Goal: Task Accomplishment & Management: Use online tool/utility

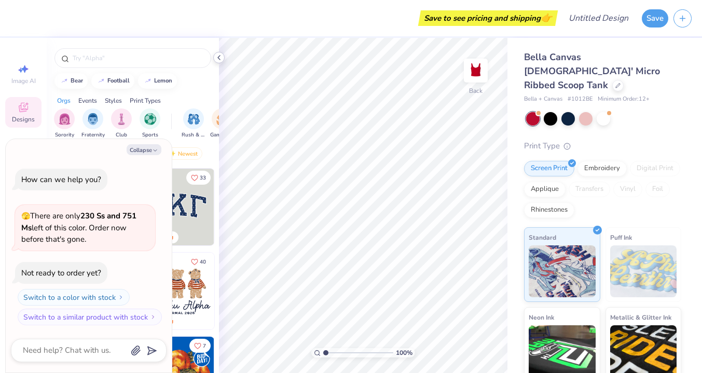
click at [215, 56] on icon at bounding box center [219, 57] width 8 height 8
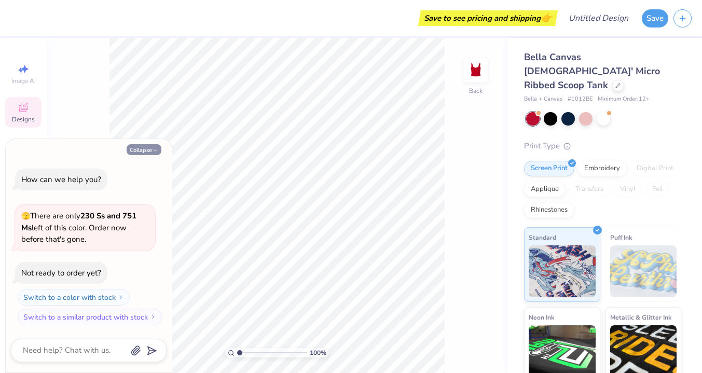
click at [156, 148] on icon "button" at bounding box center [155, 150] width 6 height 6
type textarea "x"
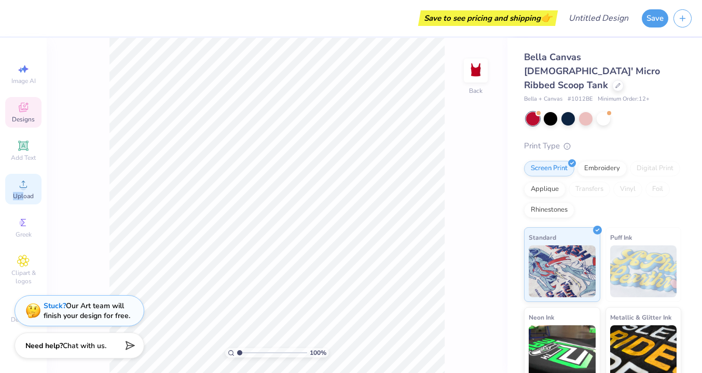
click at [24, 192] on span "Upload" at bounding box center [23, 196] width 21 height 8
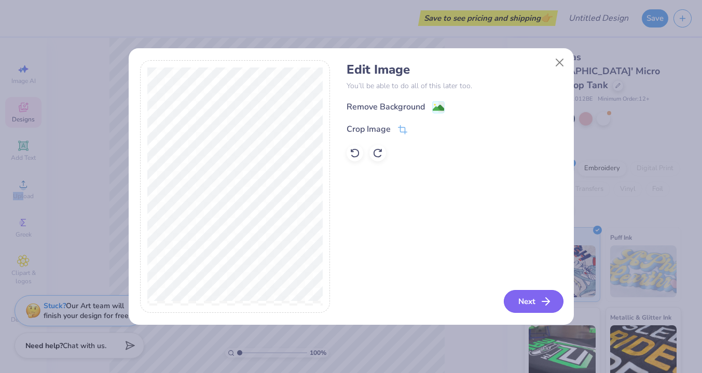
click at [537, 298] on button "Next" at bounding box center [534, 301] width 60 height 23
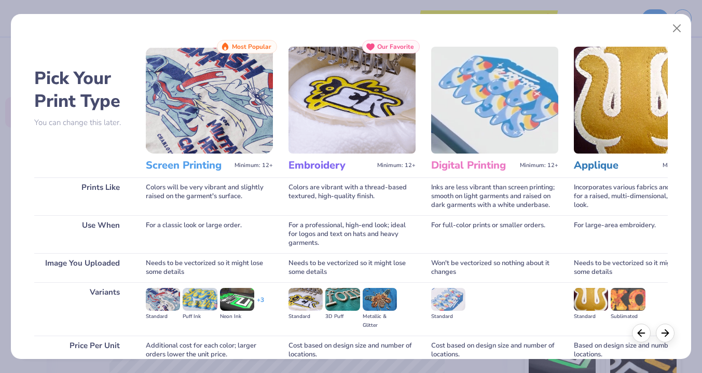
scroll to position [92, 0]
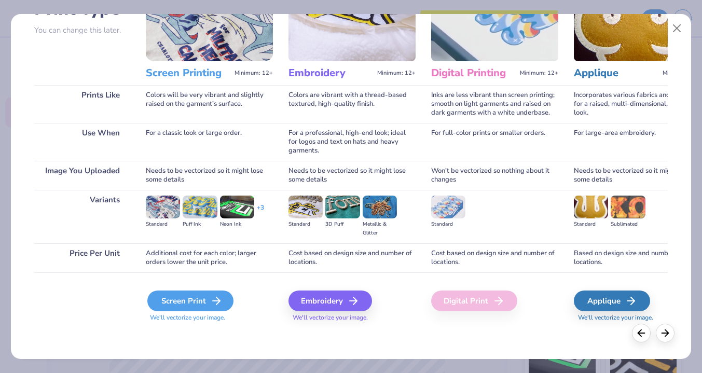
click at [205, 306] on div "Screen Print" at bounding box center [190, 301] width 86 height 21
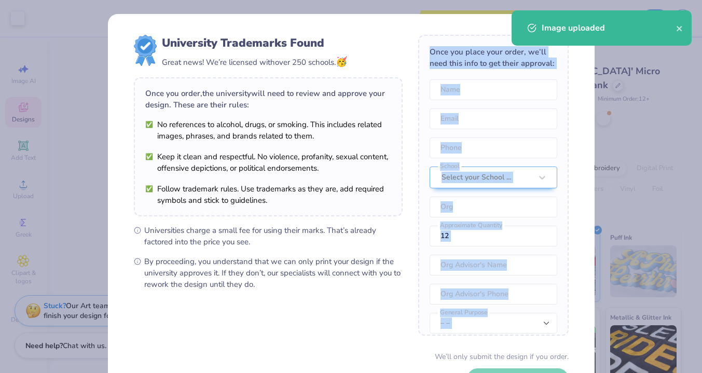
click at [291, 281] on form "University Trademarks Found Great news! We’re licensed with over 250 schools. 🥳…" at bounding box center [351, 226] width 435 height 382
click at [682, 32] on icon "close" at bounding box center [679, 28] width 7 height 8
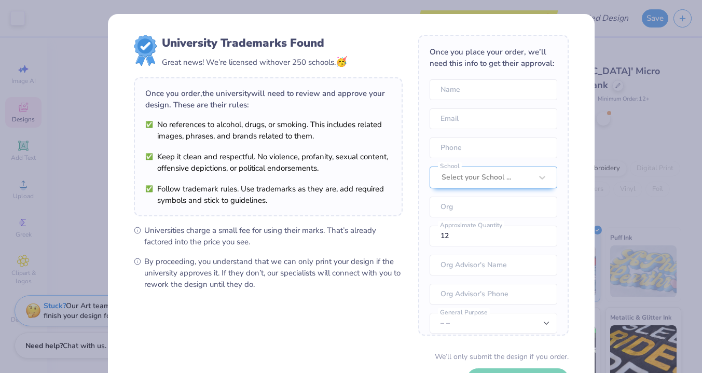
click at [612, 49] on div "University Trademarks Found Great news! We’re licensed with over 250 schools. 🥳…" at bounding box center [351, 186] width 702 height 373
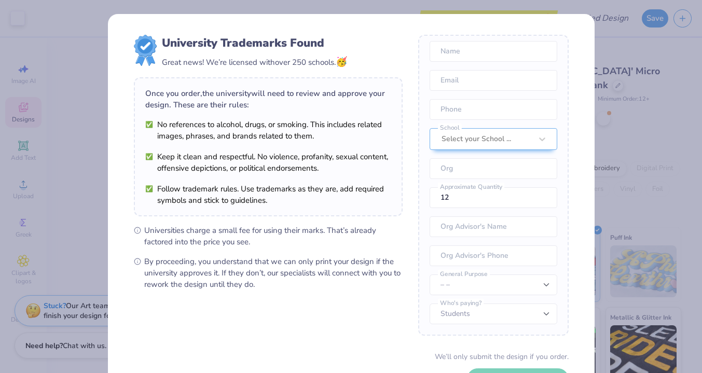
scroll to position [78, 0]
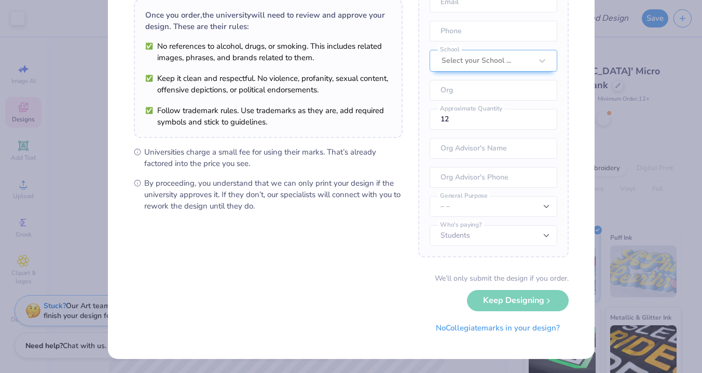
click at [501, 303] on div "We’ll only submit the design if you order. Keep Designing No Collegiate marks i…" at bounding box center [351, 305] width 435 height 65
click at [500, 305] on div "We’ll only submit the design if you order. Keep Designing No Collegiate marks i…" at bounding box center [351, 305] width 435 height 65
click at [498, 324] on button "No Collegiate marks in your design?" at bounding box center [498, 325] width 142 height 21
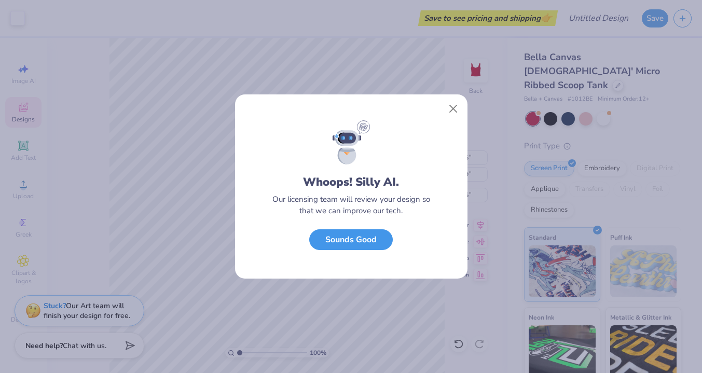
click at [356, 243] on button "Sounds Good" at bounding box center [351, 239] width 84 height 21
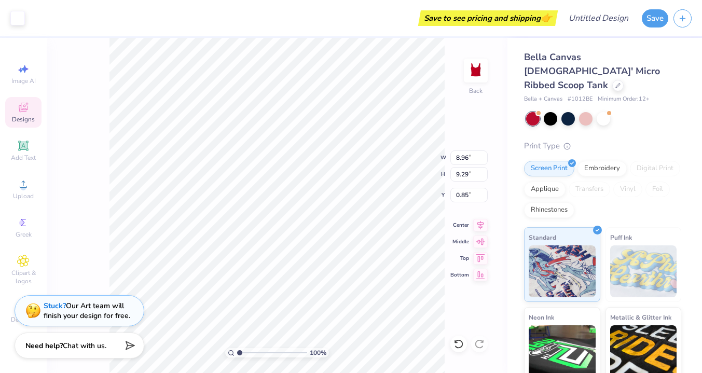
type input "5.06"
type input "5.25"
type input "2.00"
type input "2.14"
type input "2.22"
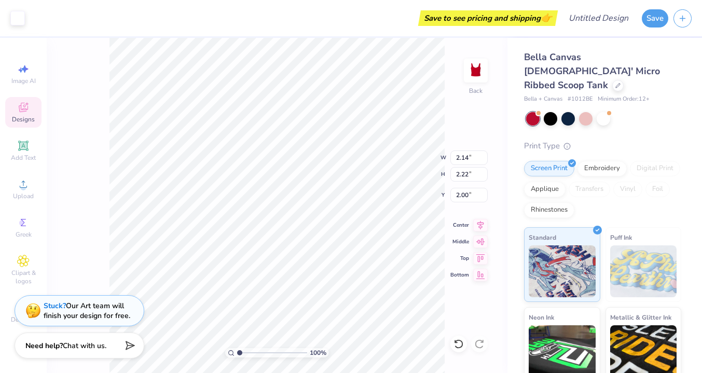
type input "3.11"
type input "3.23"
type input "2.81"
type input "2.92"
click at [606, 111] on div at bounding box center [603, 117] width 13 height 13
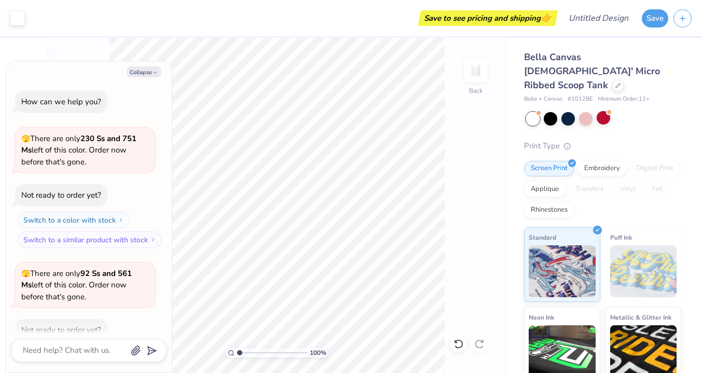
scroll to position [57, 0]
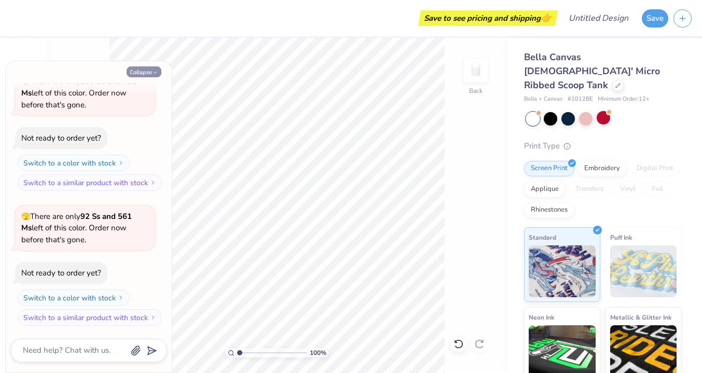
click at [156, 70] on icon "button" at bounding box center [155, 73] width 6 height 6
type textarea "x"
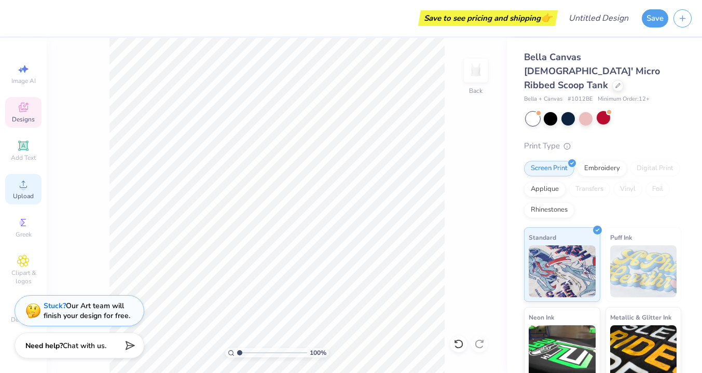
click at [31, 195] on span "Upload" at bounding box center [23, 196] width 21 height 8
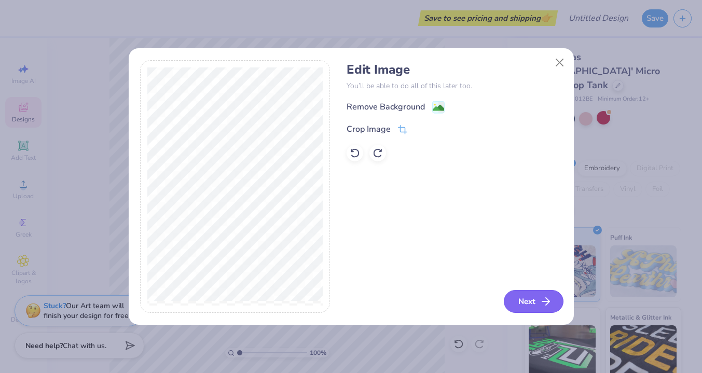
click at [533, 306] on button "Next" at bounding box center [534, 301] width 60 height 23
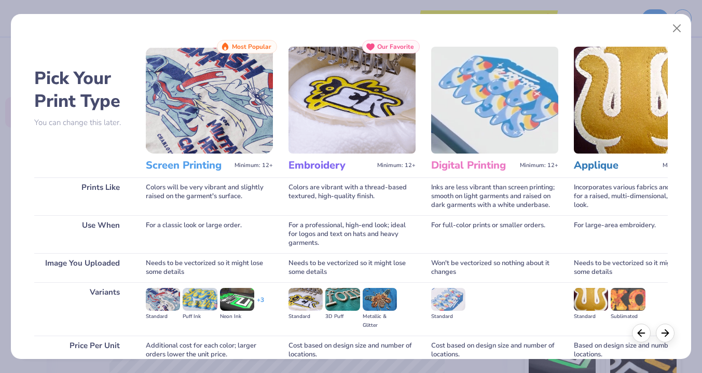
scroll to position [92, 0]
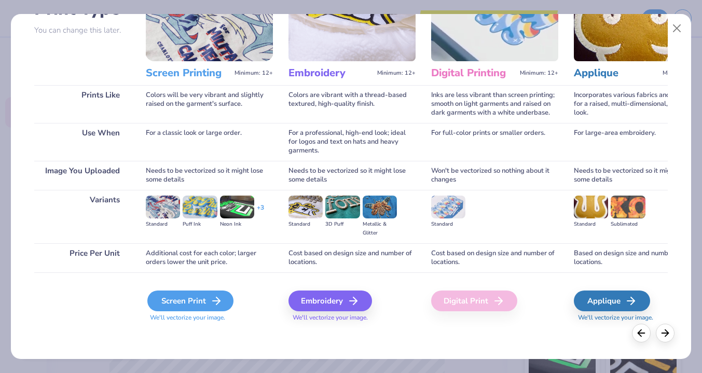
click at [195, 298] on div "Screen Print" at bounding box center [190, 301] width 86 height 21
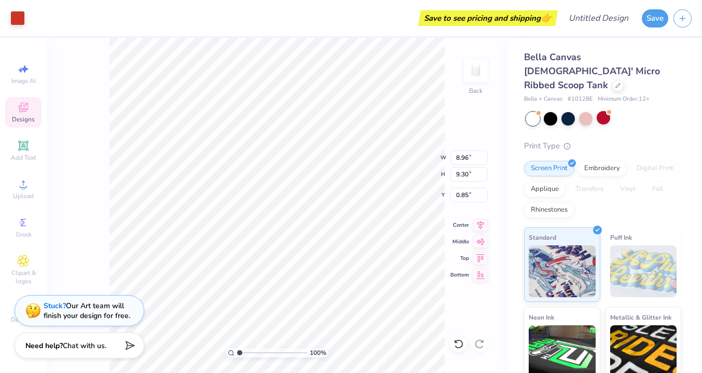
type input "3.79"
type input "3.94"
type input "2.00"
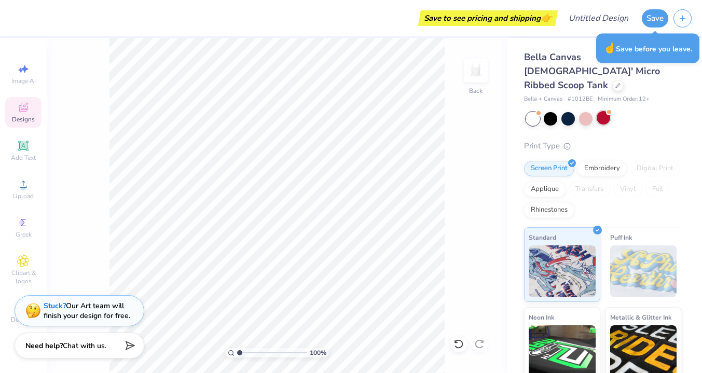
click at [603, 111] on div at bounding box center [603, 117] width 13 height 13
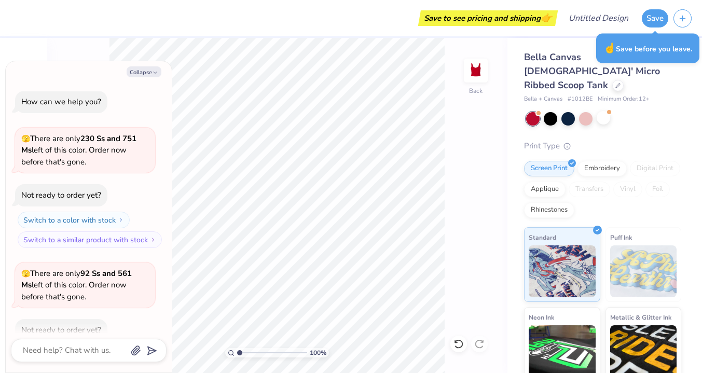
scroll to position [192, 0]
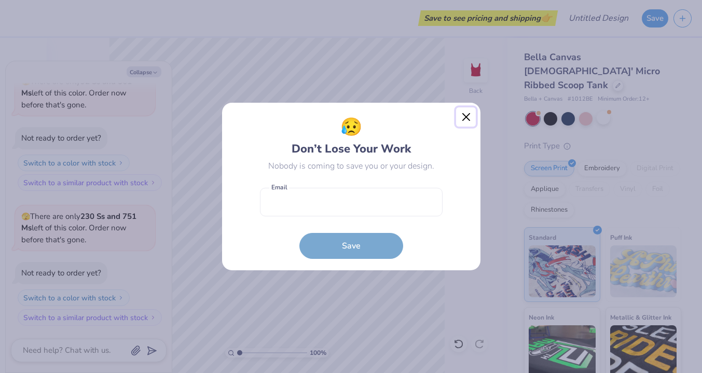
click at [465, 117] on button "Close" at bounding box center [466, 117] width 20 height 20
type textarea "x"
